Goal: Information Seeking & Learning: Find contact information

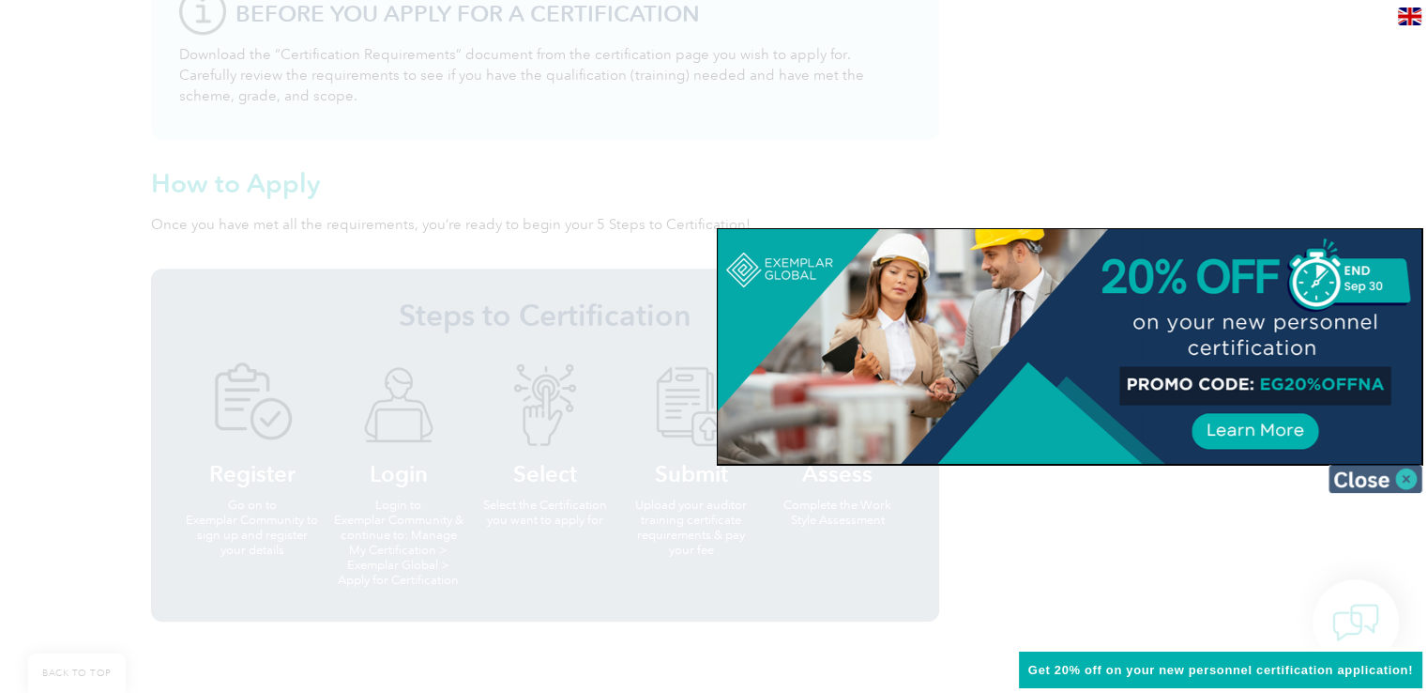
scroll to position [1718, 0]
click at [1409, 478] on img at bounding box center [1376, 479] width 94 height 28
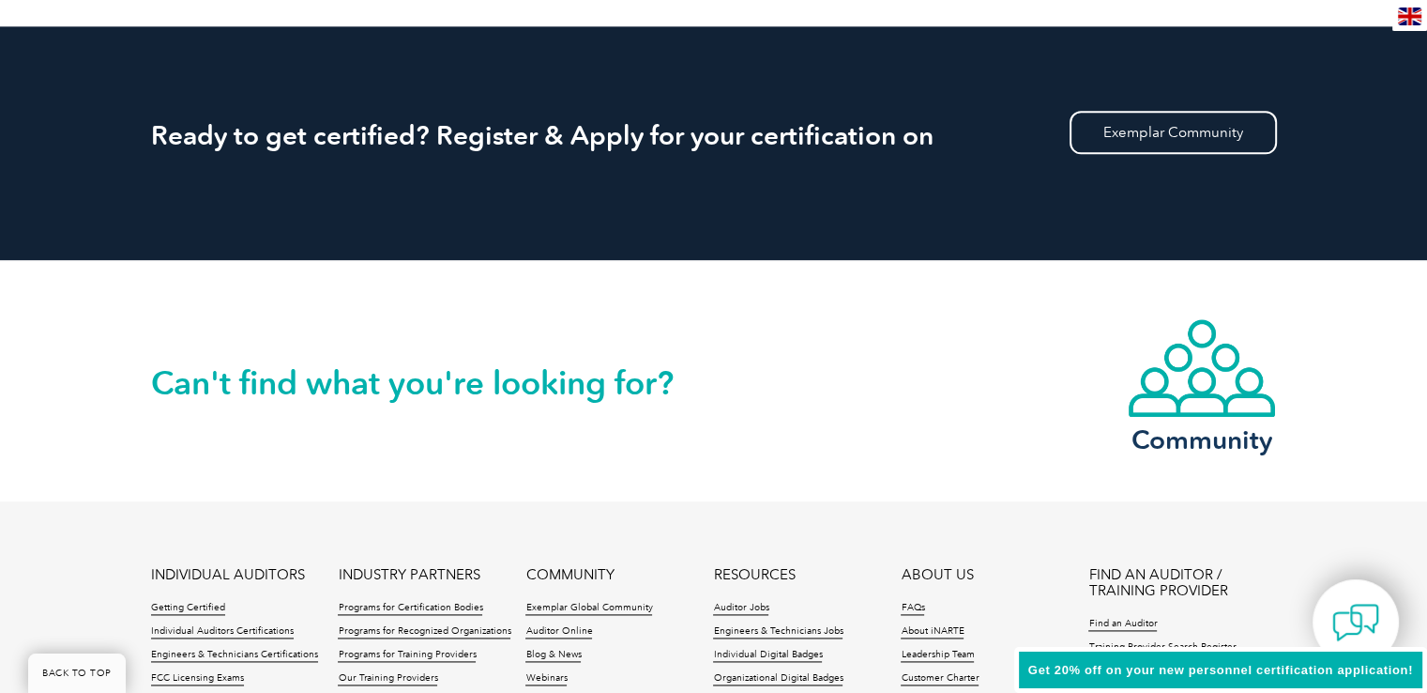
scroll to position [2724, 0]
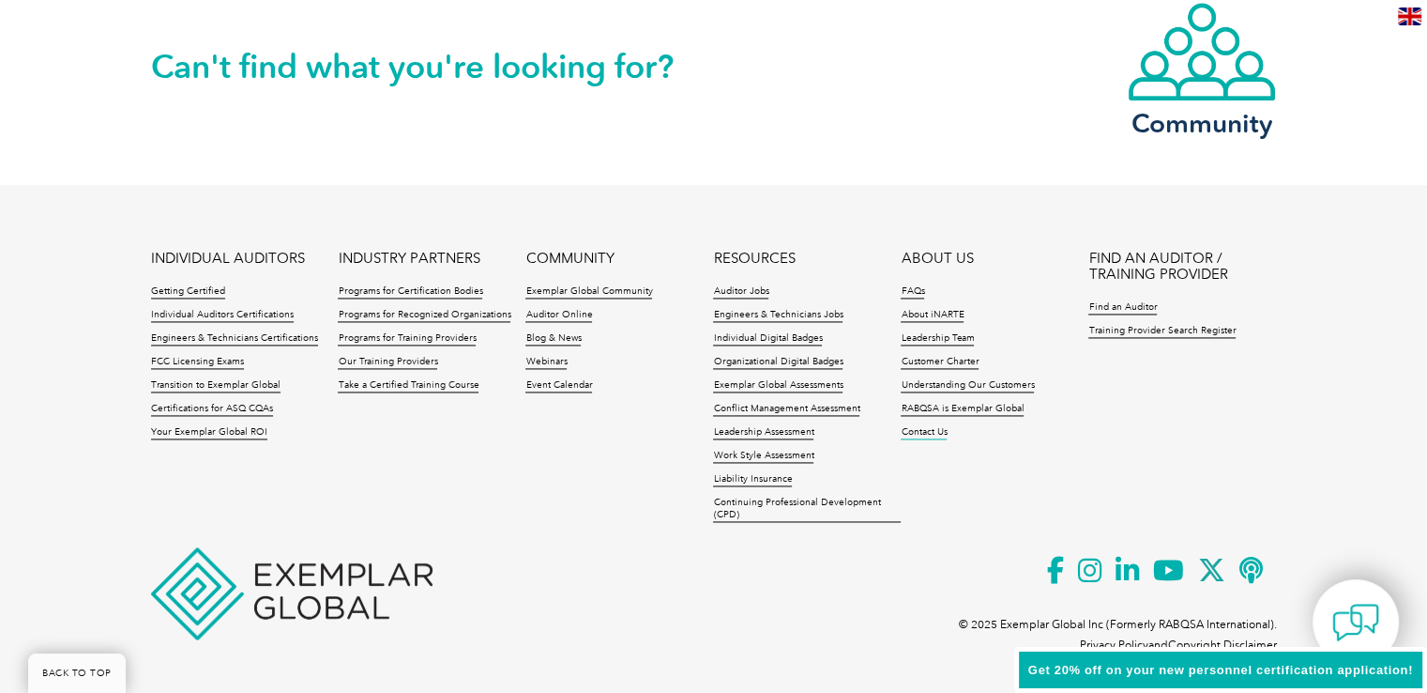
click at [918, 429] on link "Contact Us" at bounding box center [924, 432] width 46 height 13
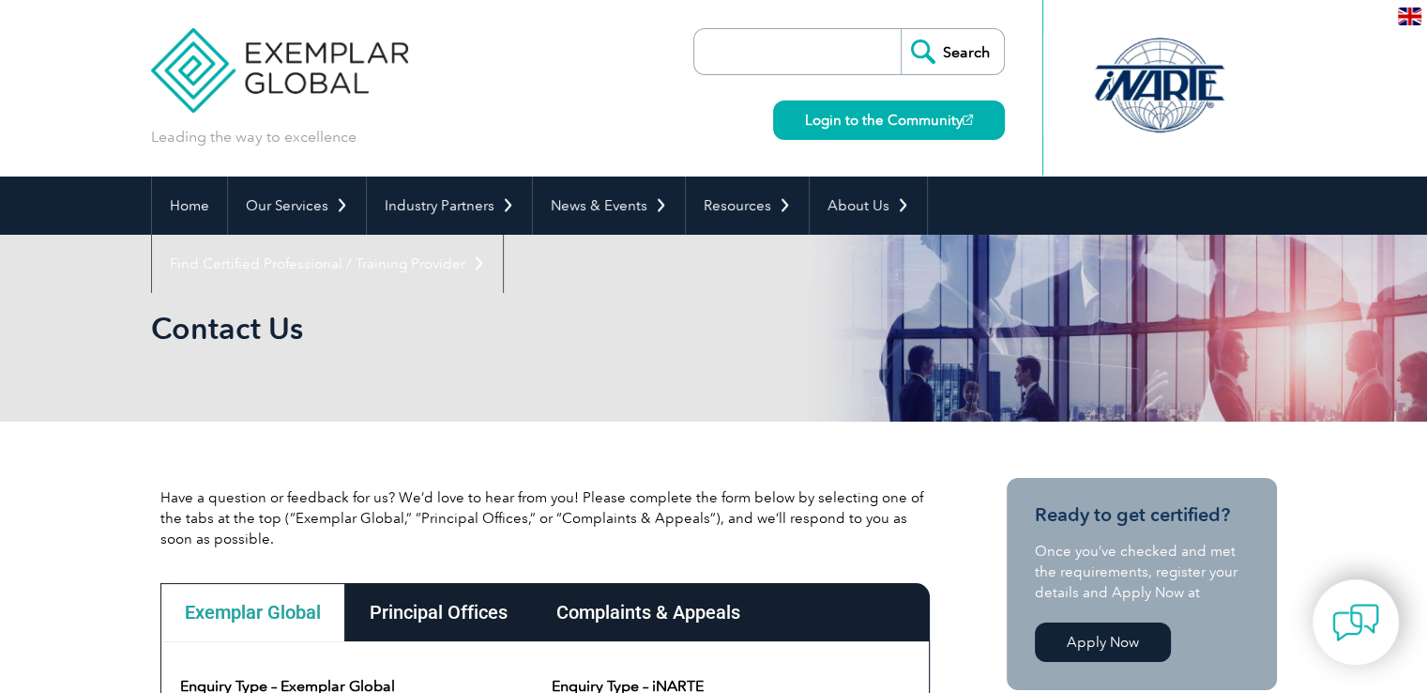
click at [1080, 110] on div at bounding box center [1159, 85] width 187 height 103
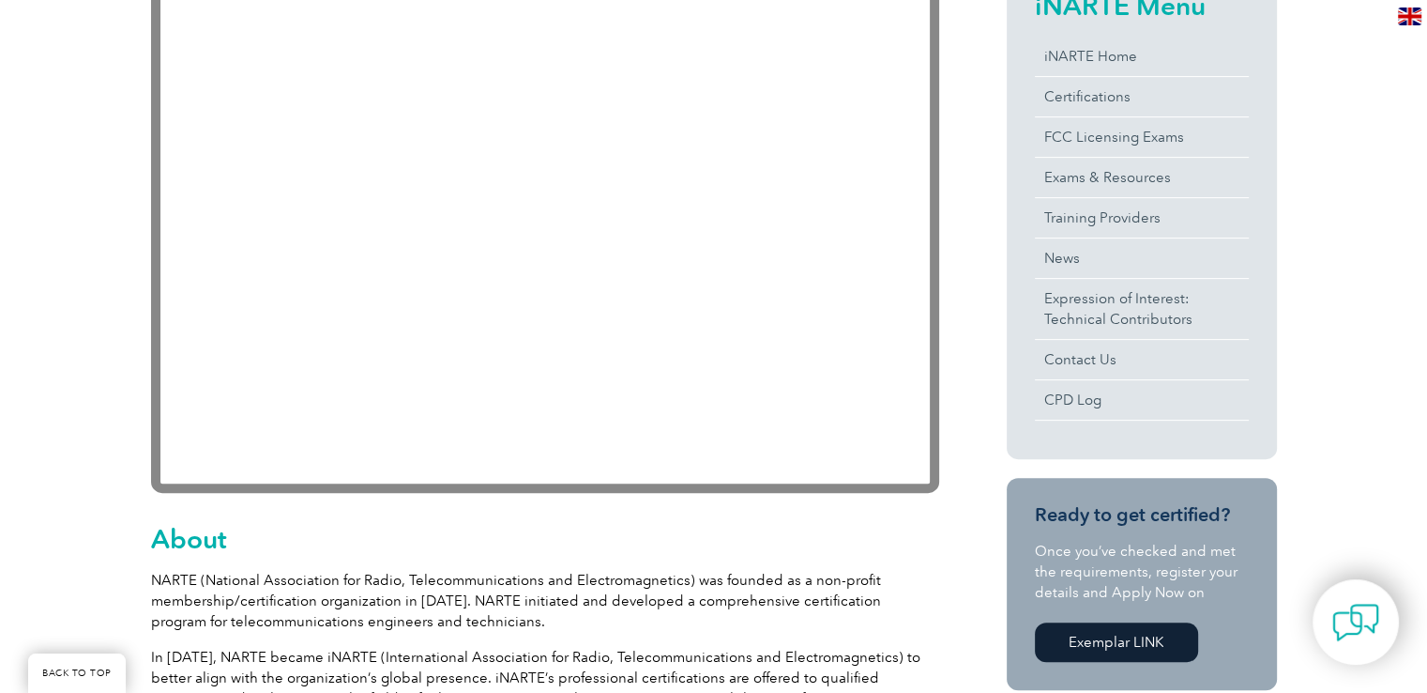
scroll to position [510, 0]
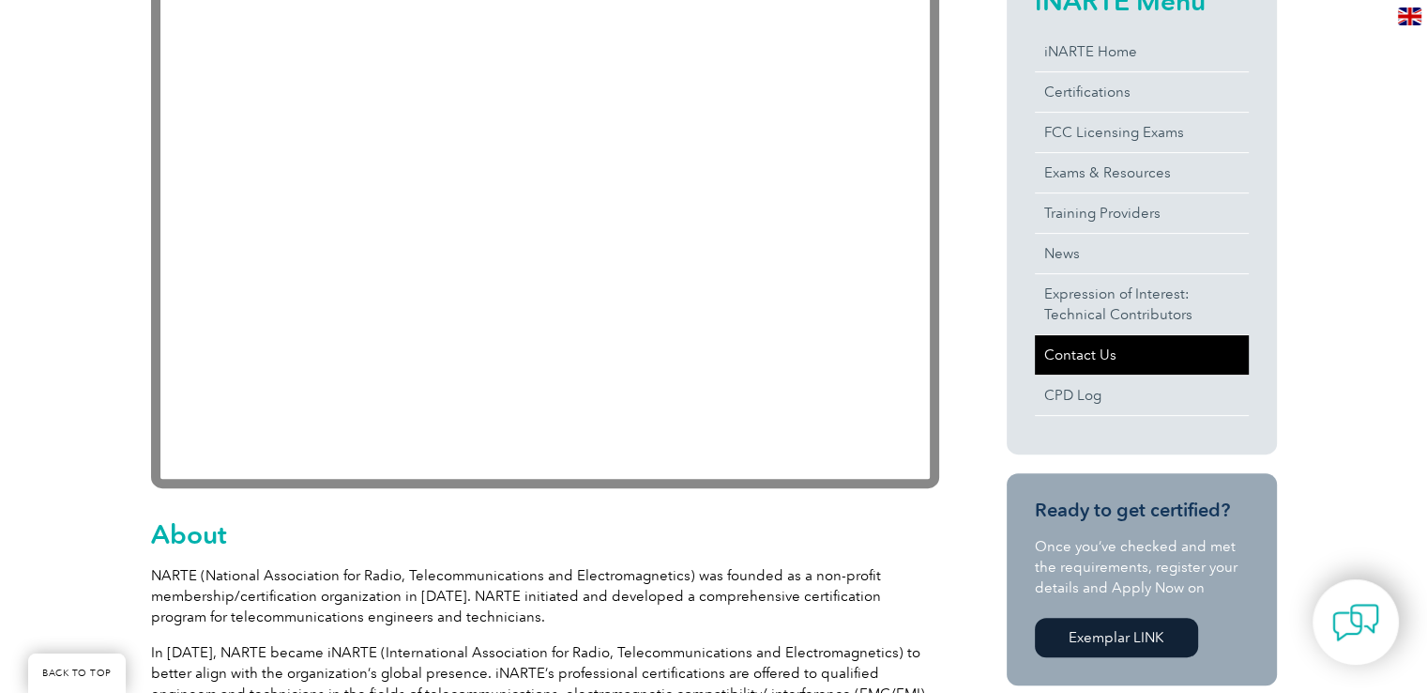
click at [1097, 354] on link "Contact Us" at bounding box center [1142, 354] width 214 height 39
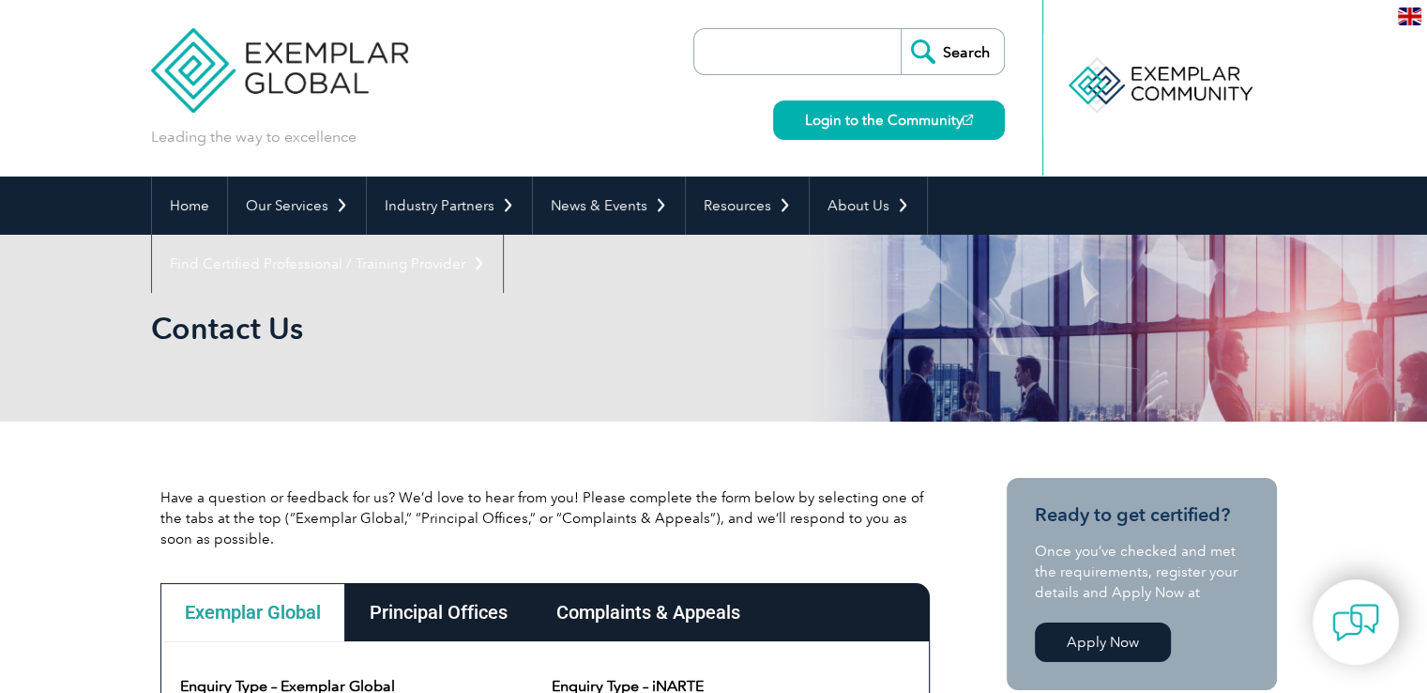
click at [1412, 14] on img at bounding box center [1409, 17] width 23 height 18
